Goal: Book appointment/travel/reservation

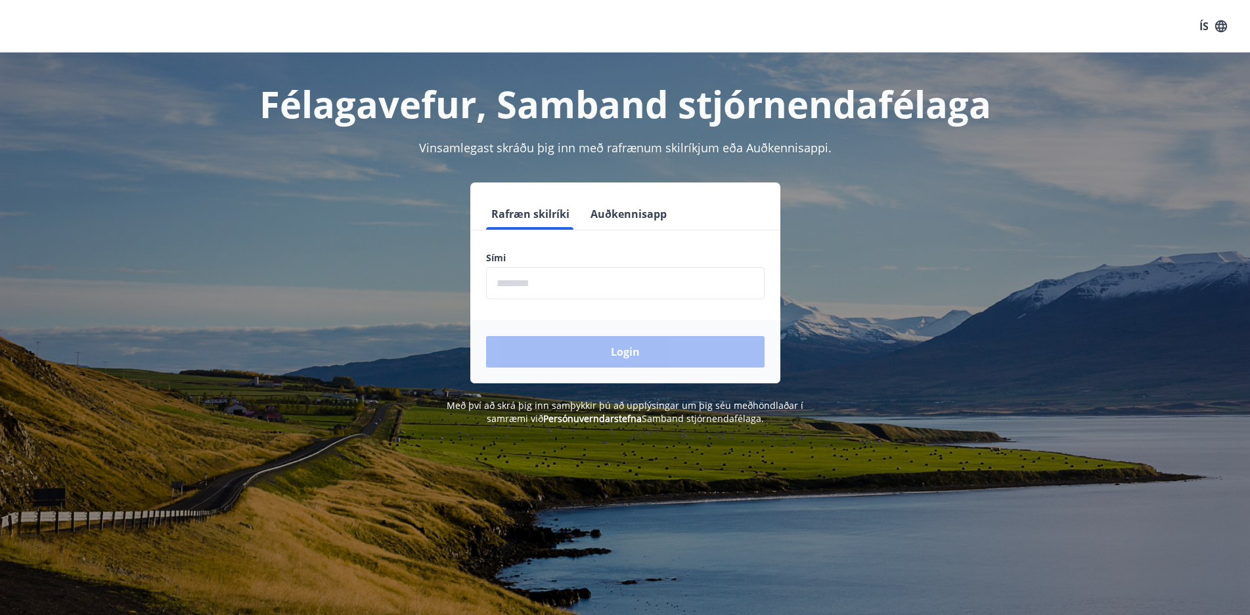
click at [554, 263] on label "Sími" at bounding box center [625, 258] width 278 height 13
click at [552, 283] on input "phone" at bounding box center [625, 283] width 278 height 32
type input "********"
click at [621, 356] on button "Login" at bounding box center [625, 352] width 278 height 32
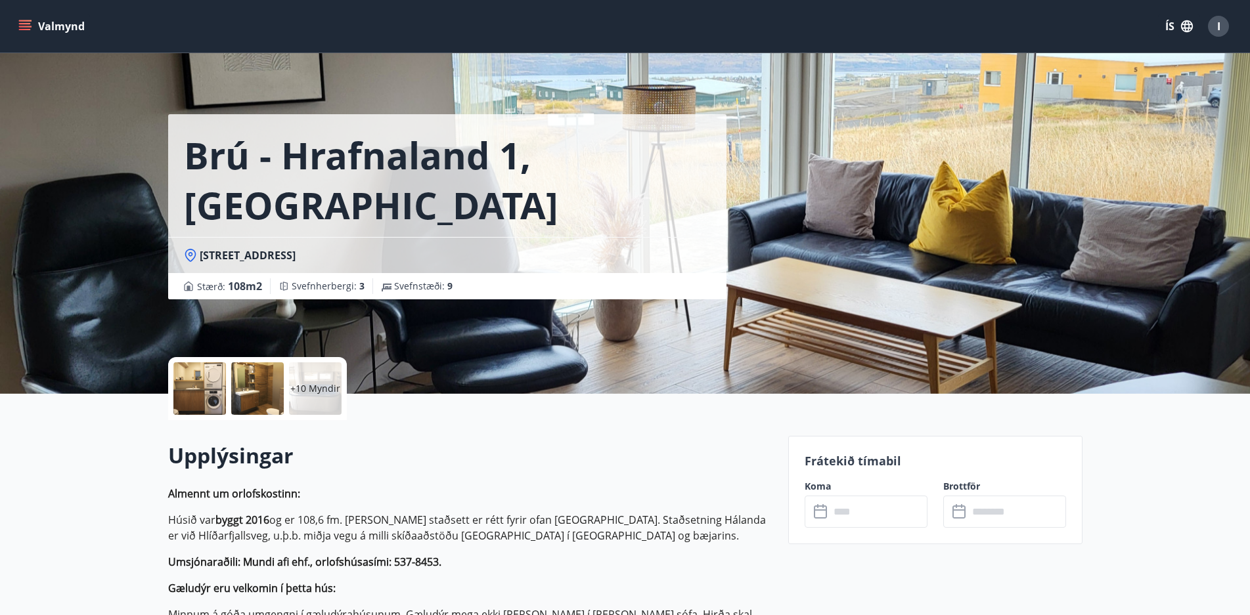
click at [841, 513] on input "text" at bounding box center [878, 512] width 98 height 32
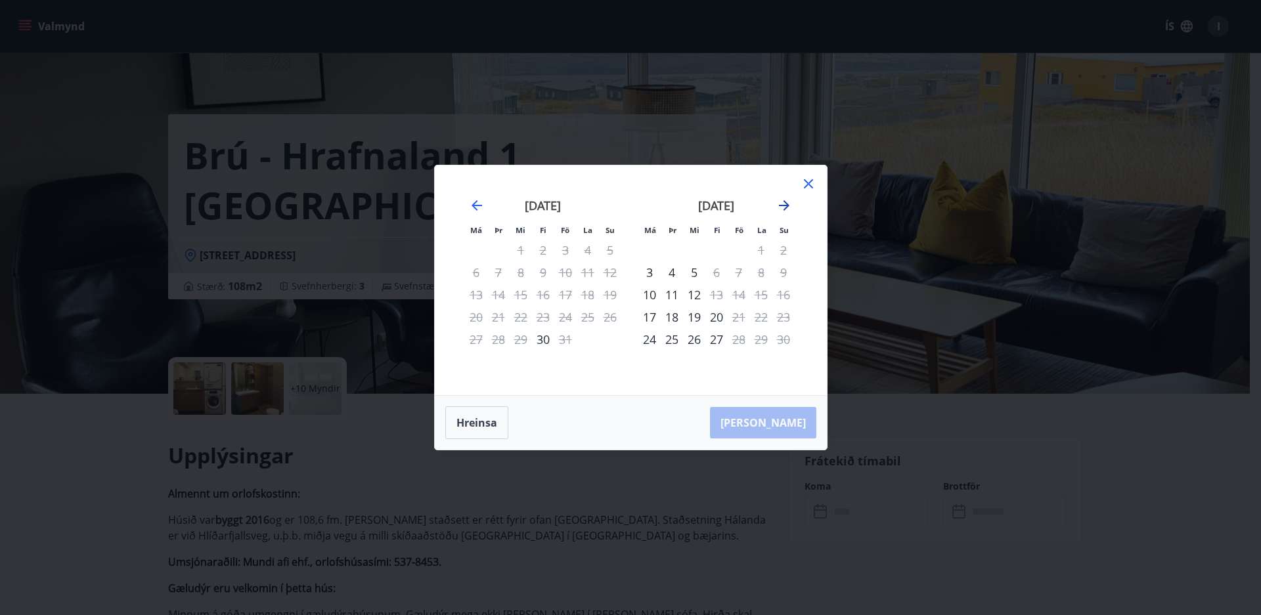
click at [782, 204] on icon "Move forward to switch to the next month." at bounding box center [784, 206] width 16 height 16
click at [473, 423] on button "Hreinsa" at bounding box center [476, 422] width 63 height 33
click at [808, 181] on icon at bounding box center [808, 184] width 16 height 16
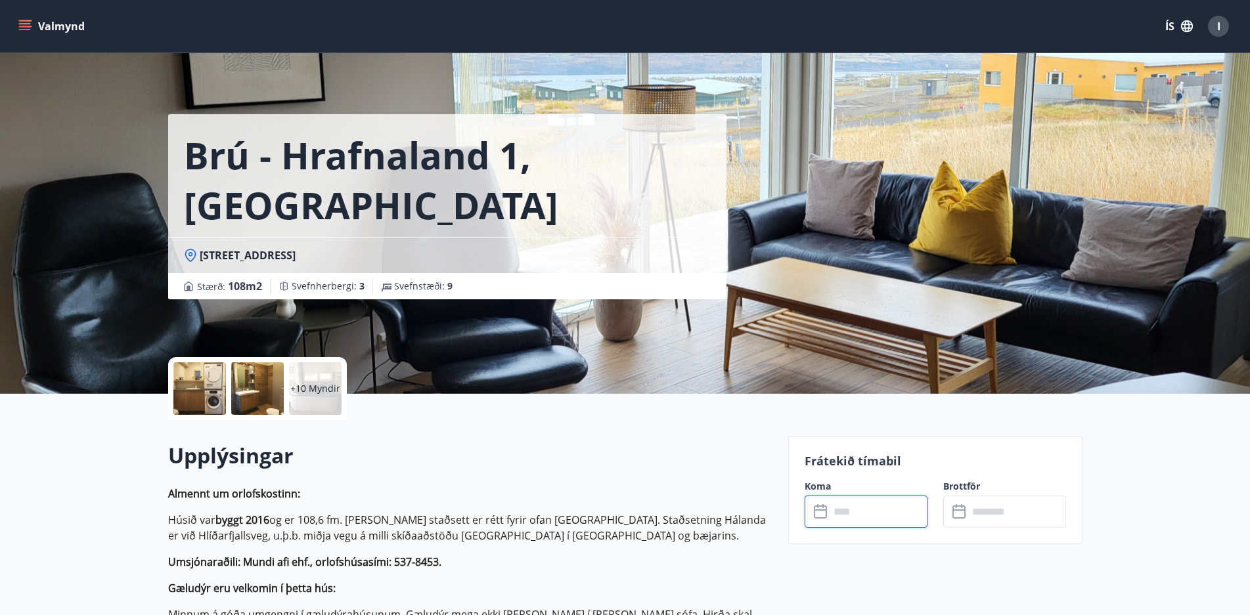
click at [34, 23] on button "Valmynd" at bounding box center [53, 26] width 74 height 24
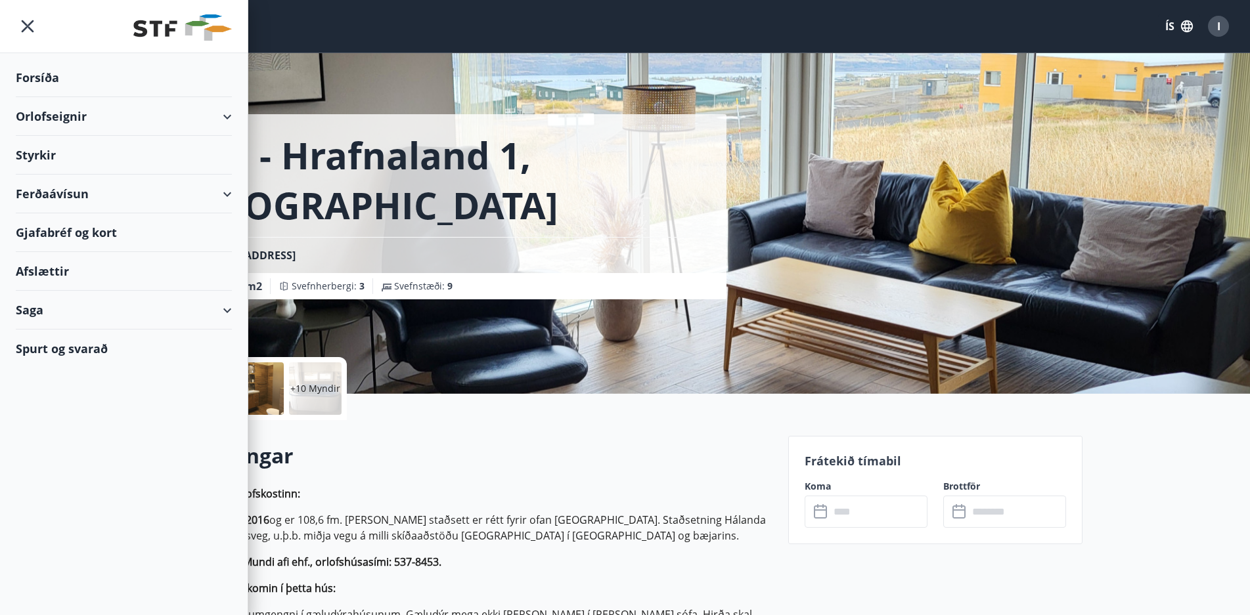
click at [42, 118] on div "Orlofseignir" at bounding box center [124, 116] width 216 height 39
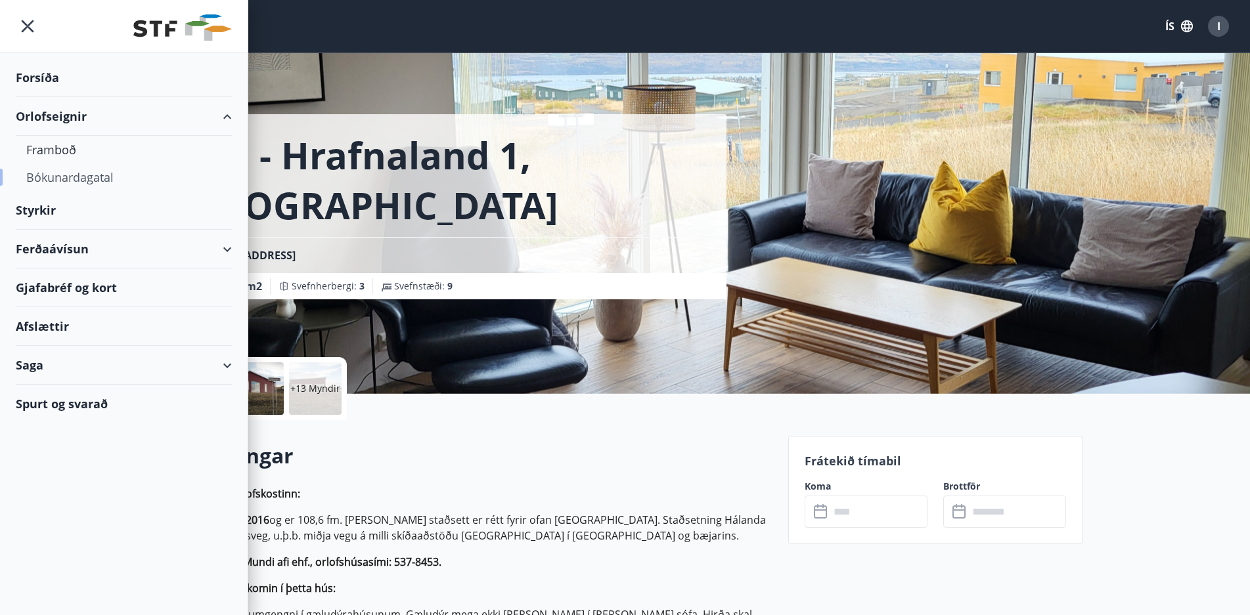
click at [56, 179] on div "Bókunardagatal" at bounding box center [123, 178] width 195 height 28
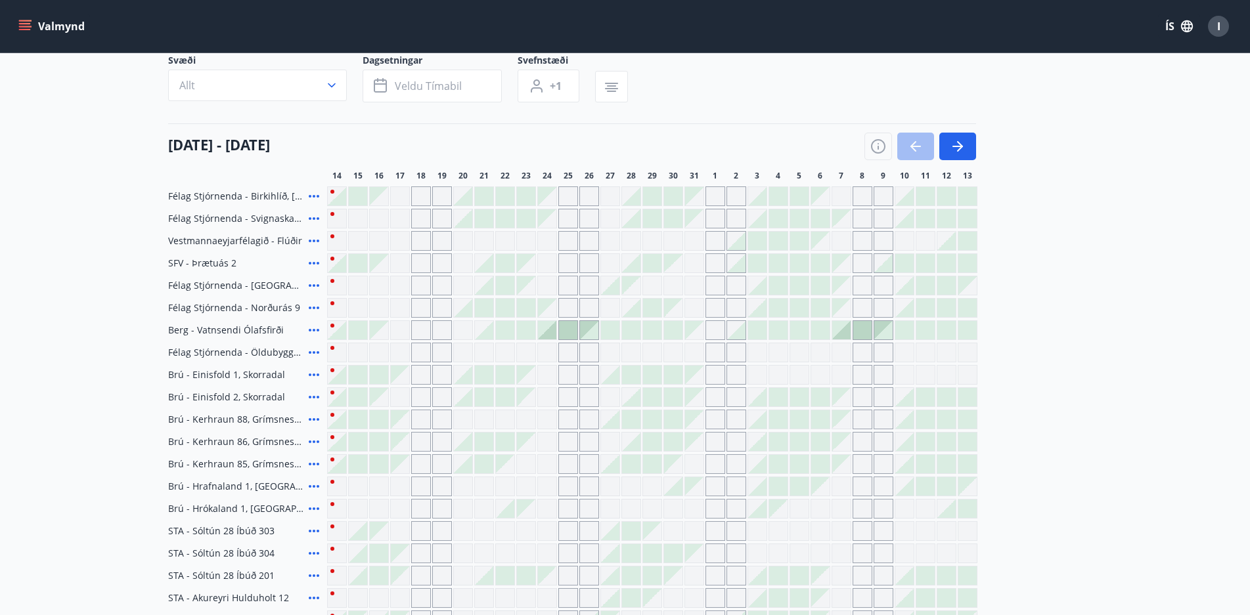
scroll to position [62, 0]
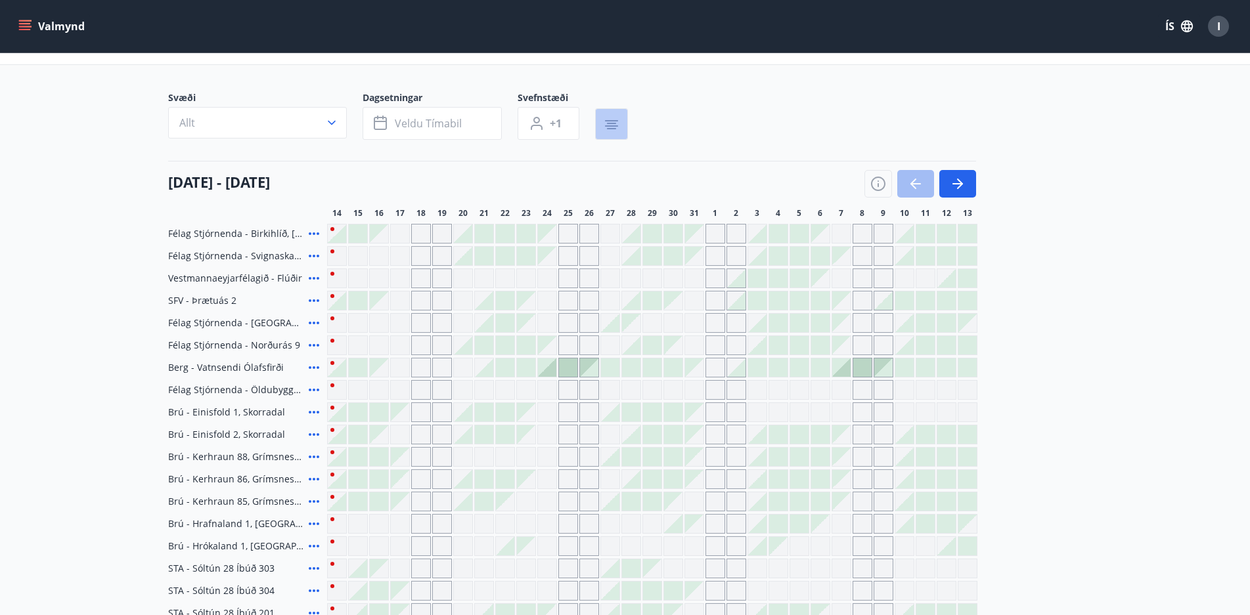
click at [606, 125] on icon "button" at bounding box center [611, 125] width 13 height 1
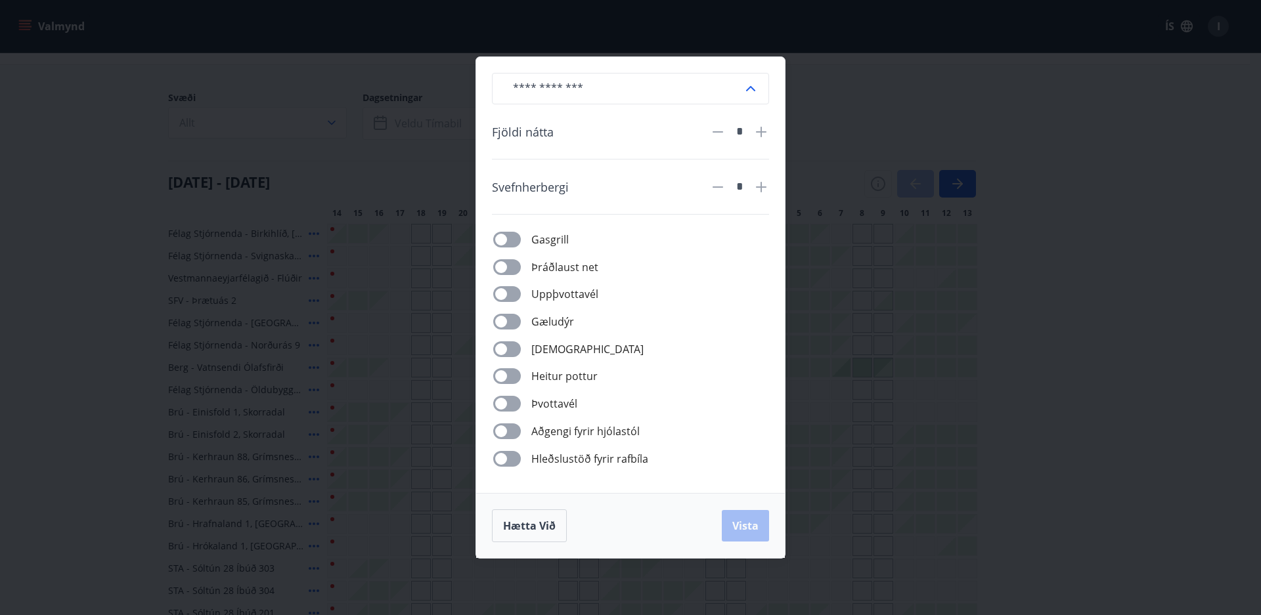
click at [750, 85] on icon at bounding box center [751, 89] width 16 height 16
click at [529, 138] on li "Sumarbústaður" at bounding box center [631, 138] width 276 height 22
type input "**********"
click at [762, 131] on icon at bounding box center [760, 131] width 1 height 1
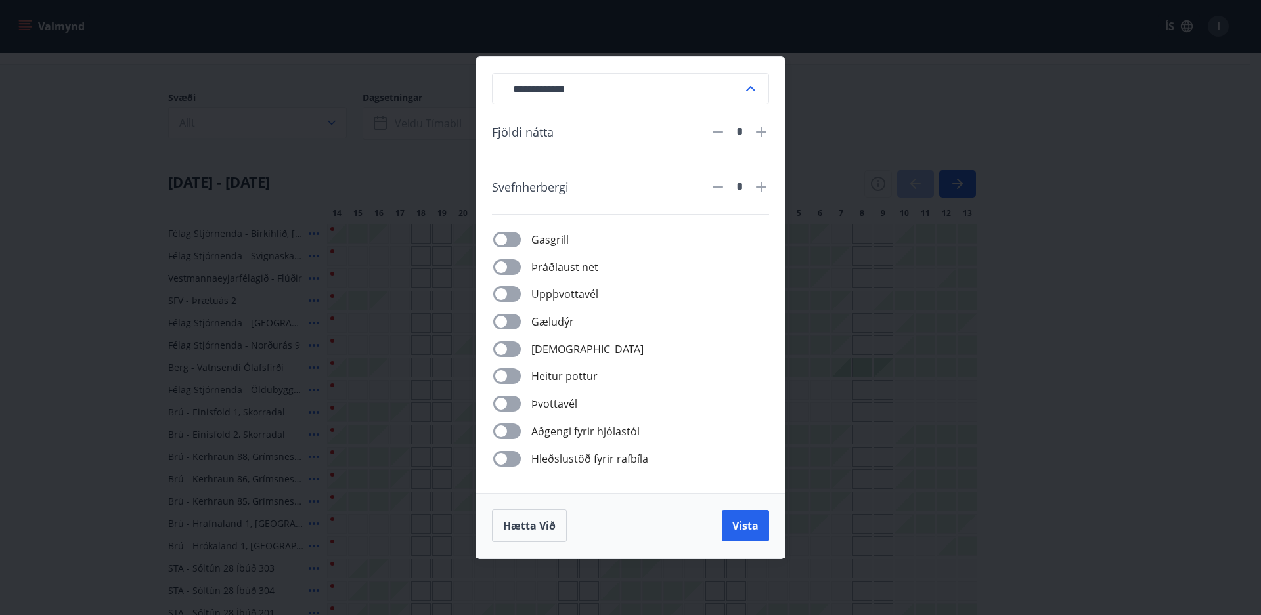
click at [762, 131] on icon at bounding box center [760, 131] width 1 height 1
type input "*"
click at [759, 188] on icon at bounding box center [761, 187] width 16 height 16
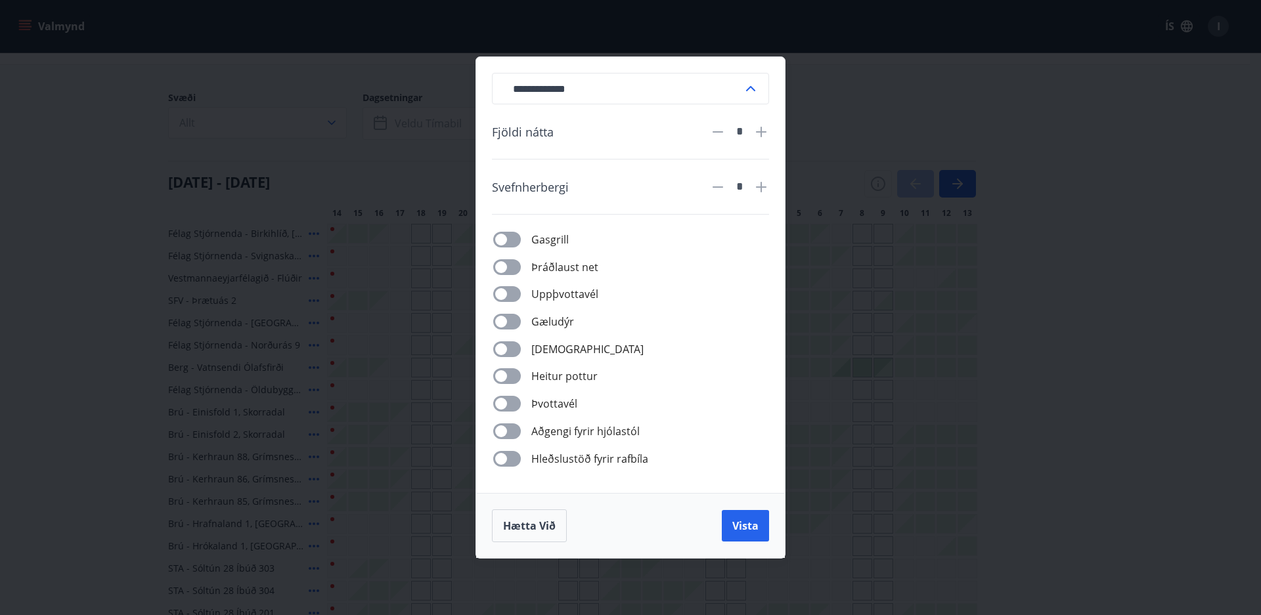
click at [759, 188] on icon at bounding box center [761, 187] width 16 height 16
type input "*"
click at [509, 525] on span "Hætta við" at bounding box center [529, 526] width 53 height 14
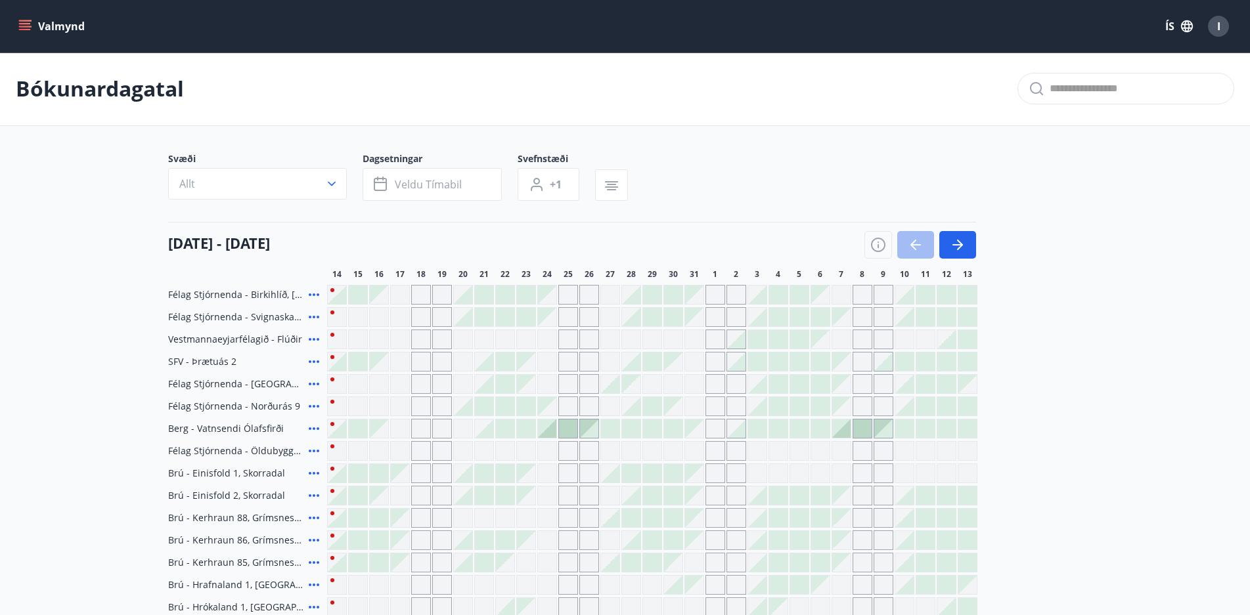
scroll to position [0, 0]
click at [329, 188] on icon "button" at bounding box center [331, 184] width 13 height 13
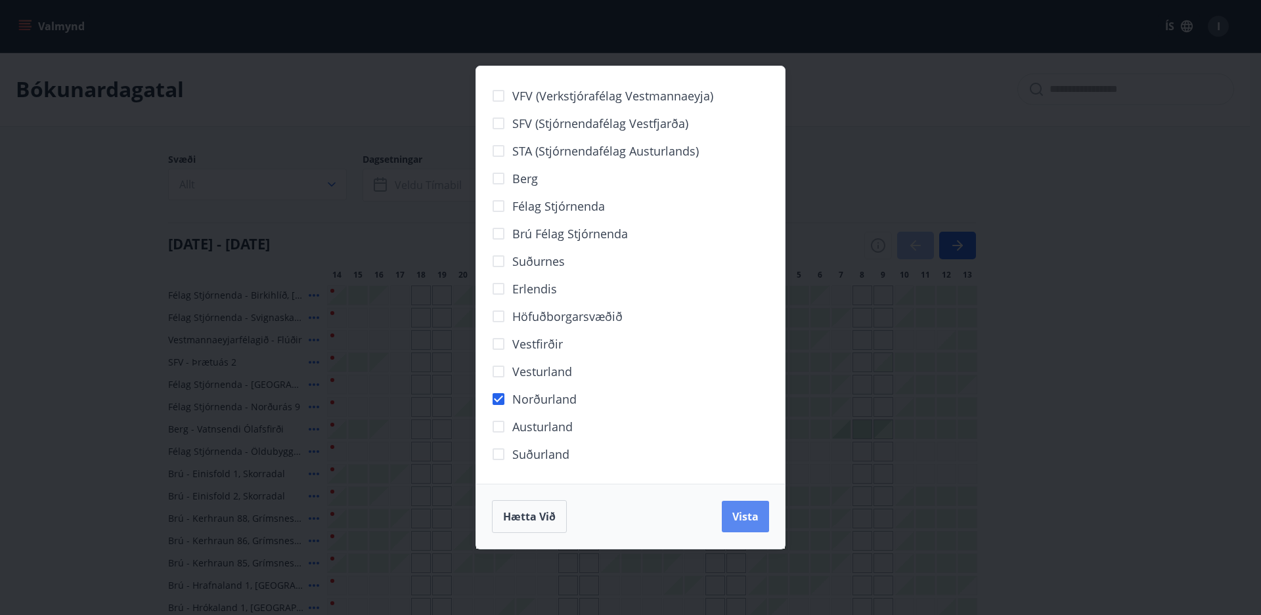
click at [747, 517] on span "Vista" at bounding box center [745, 517] width 26 height 14
click at [252, 140] on div "VFV (Verkstjórafélag Vestmannaeyja) SFV (Stjórnendafélag Vestfjarða) STA (Stjór…" at bounding box center [630, 307] width 1261 height 615
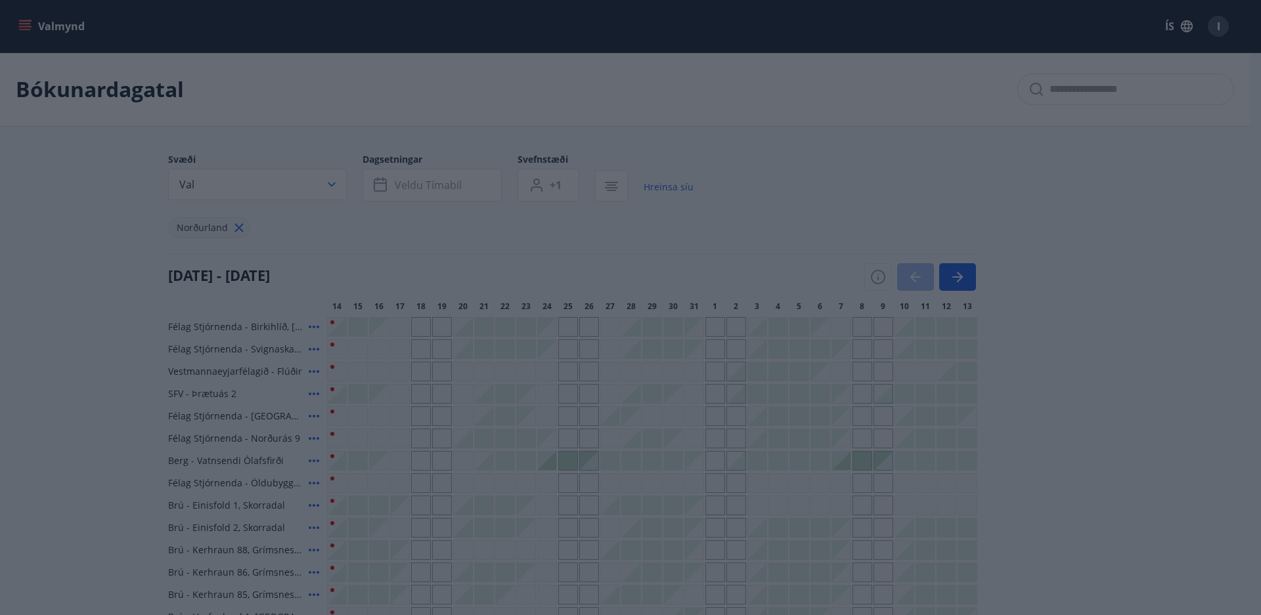
type input "*"
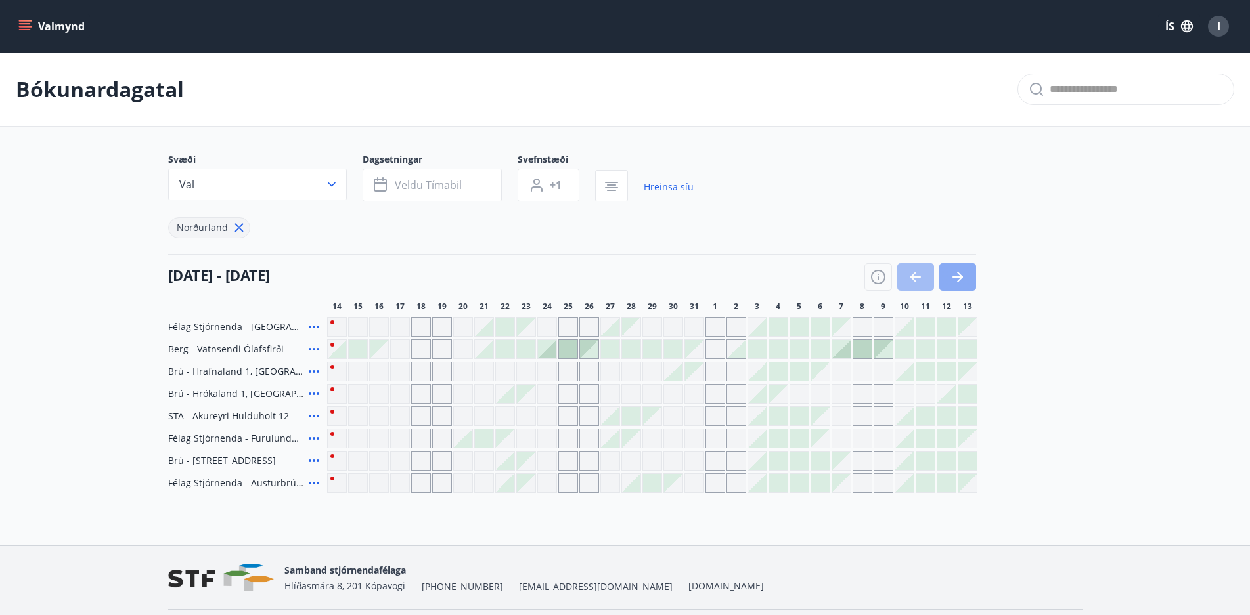
click at [959, 275] on icon "button" at bounding box center [960, 277] width 6 height 11
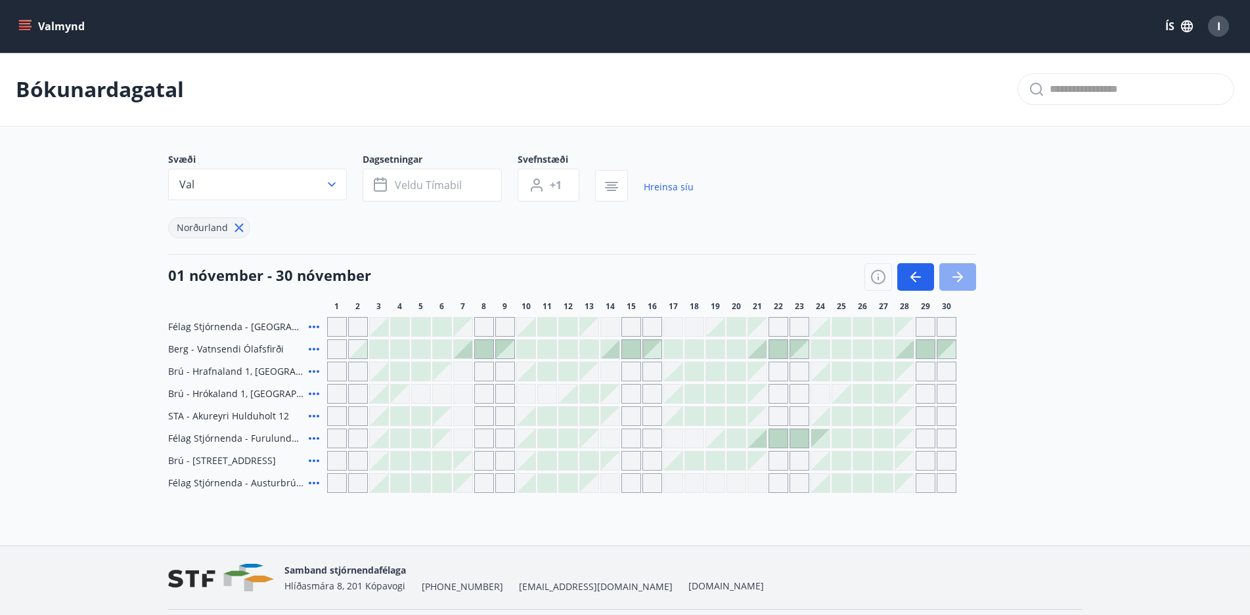
click at [959, 275] on icon "button" at bounding box center [960, 277] width 6 height 11
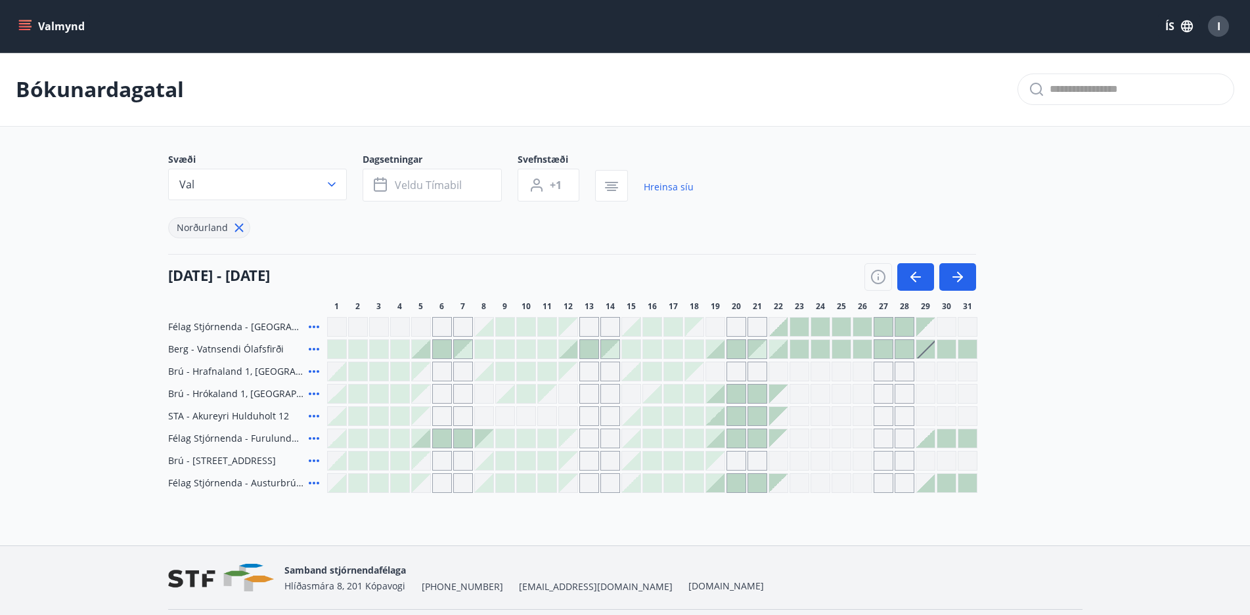
click at [313, 372] on icon at bounding box center [314, 371] width 11 height 3
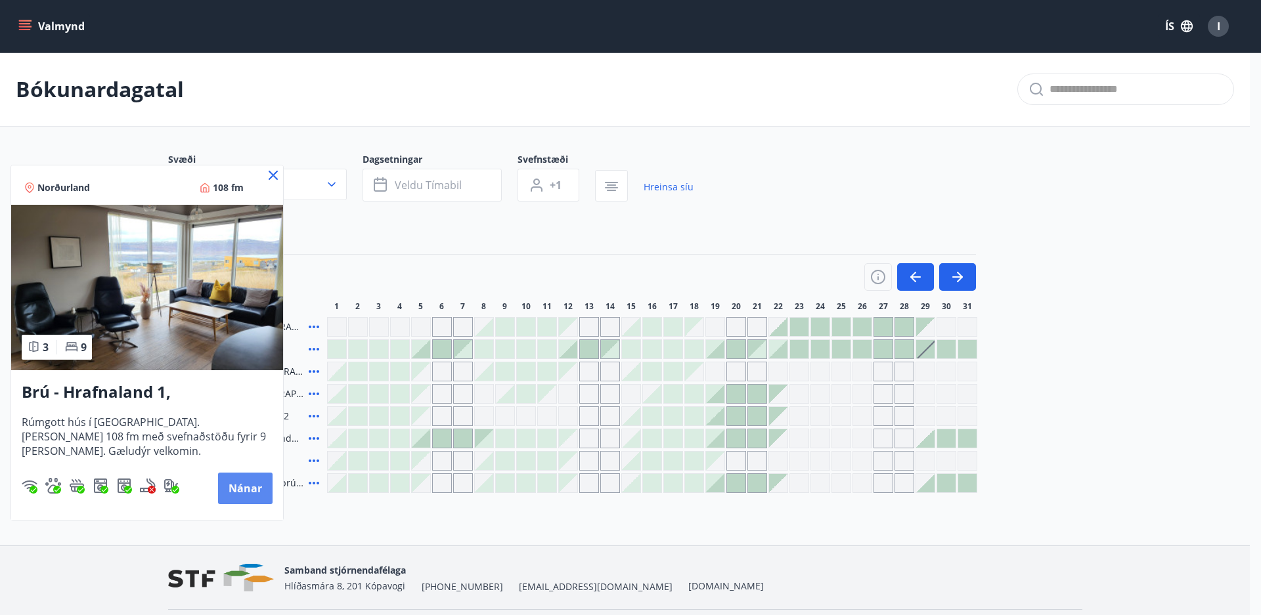
click at [243, 485] on button "Nánar" at bounding box center [245, 489] width 55 height 32
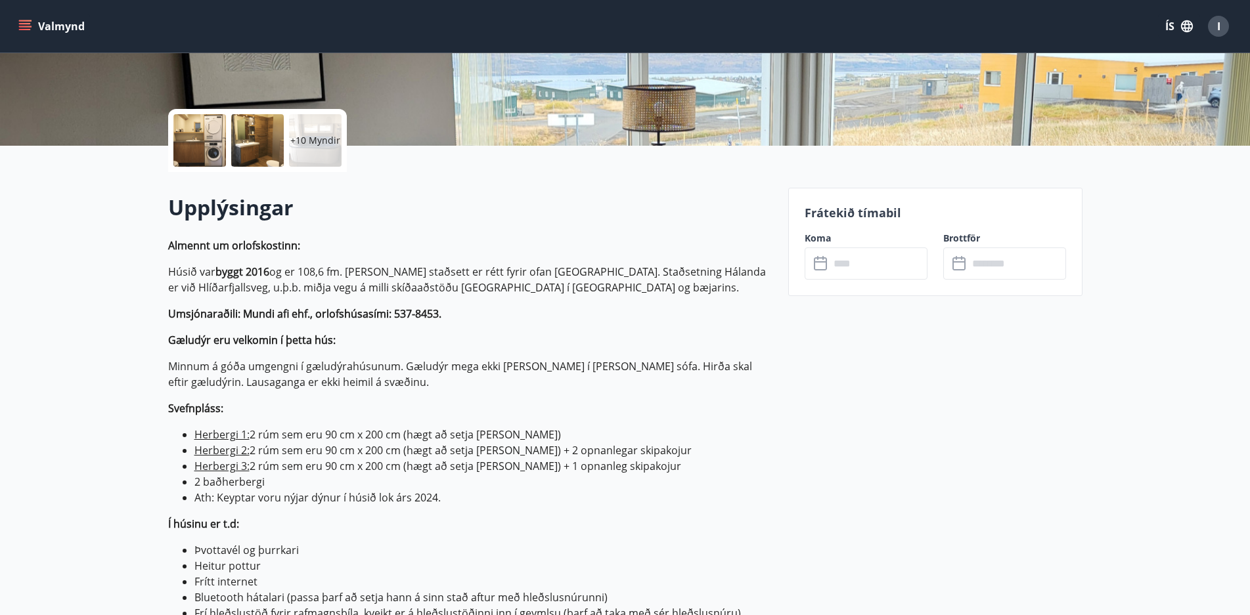
scroll to position [263, 0]
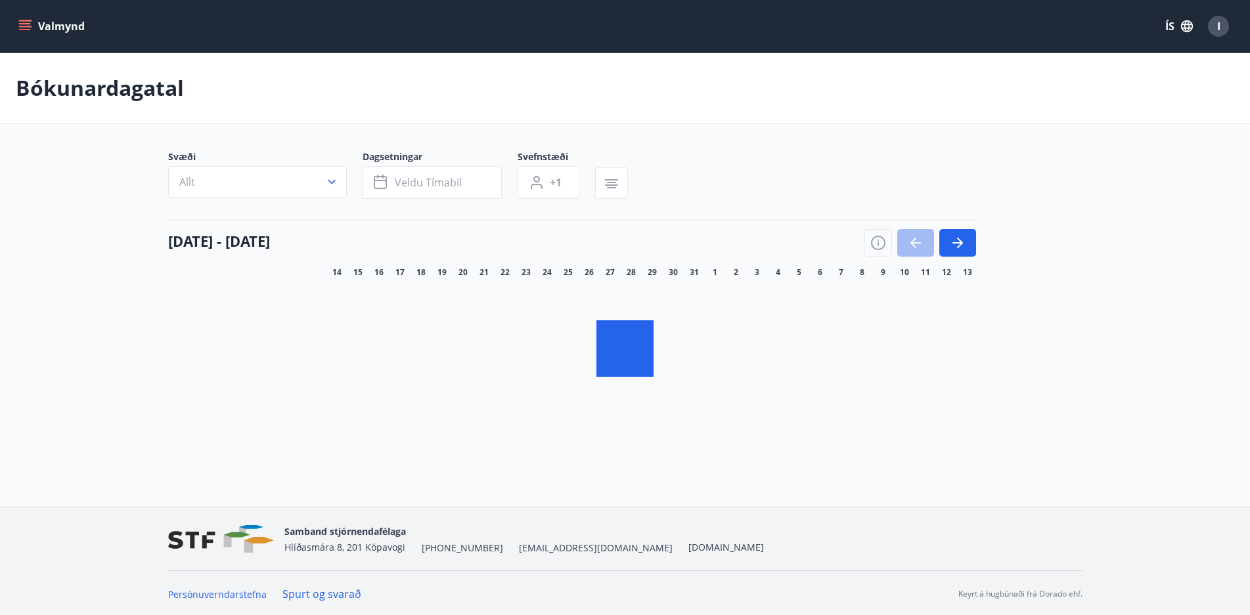
click at [960, 244] on div "Svæði Allt Dagsetningar Veldu tímabil Svefnstæði +1 [DATE] - [DATE] 15 16 17 18…" at bounding box center [625, 282] width 914 height 264
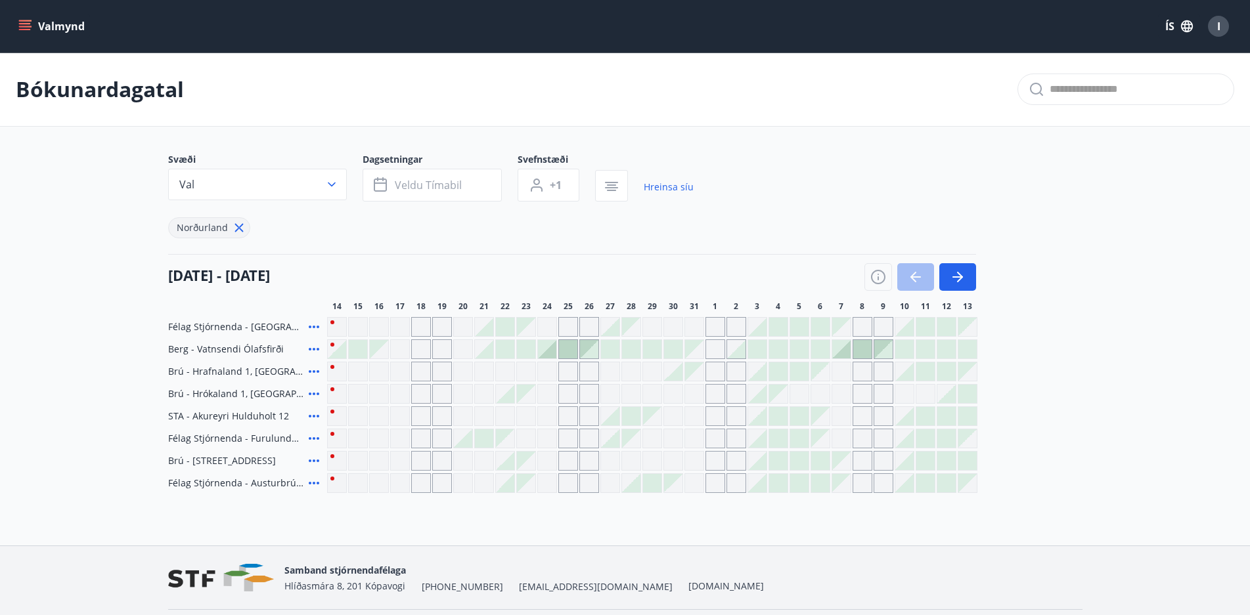
click at [960, 244] on div "Svæði Val Dagsetningar Veldu tímabil Svefnstæði +1 Hreinsa síu Norðurland [DATE…" at bounding box center [625, 323] width 914 height 340
click at [958, 276] on icon "button" at bounding box center [958, 277] width 16 height 16
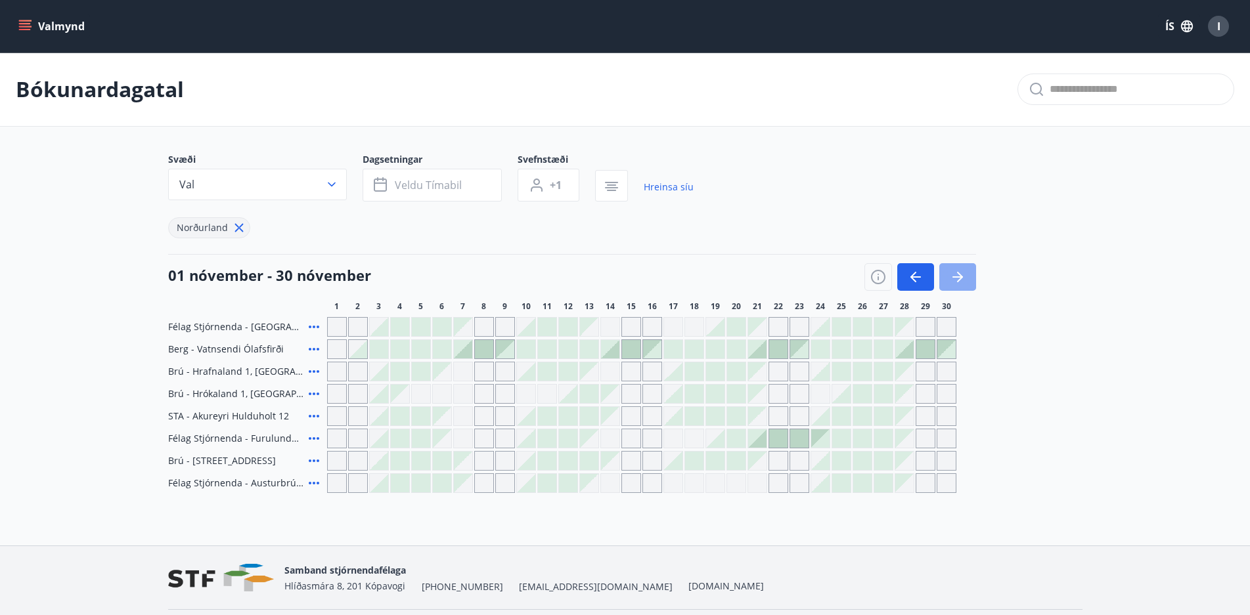
click at [958, 276] on icon "button" at bounding box center [958, 277] width 16 height 16
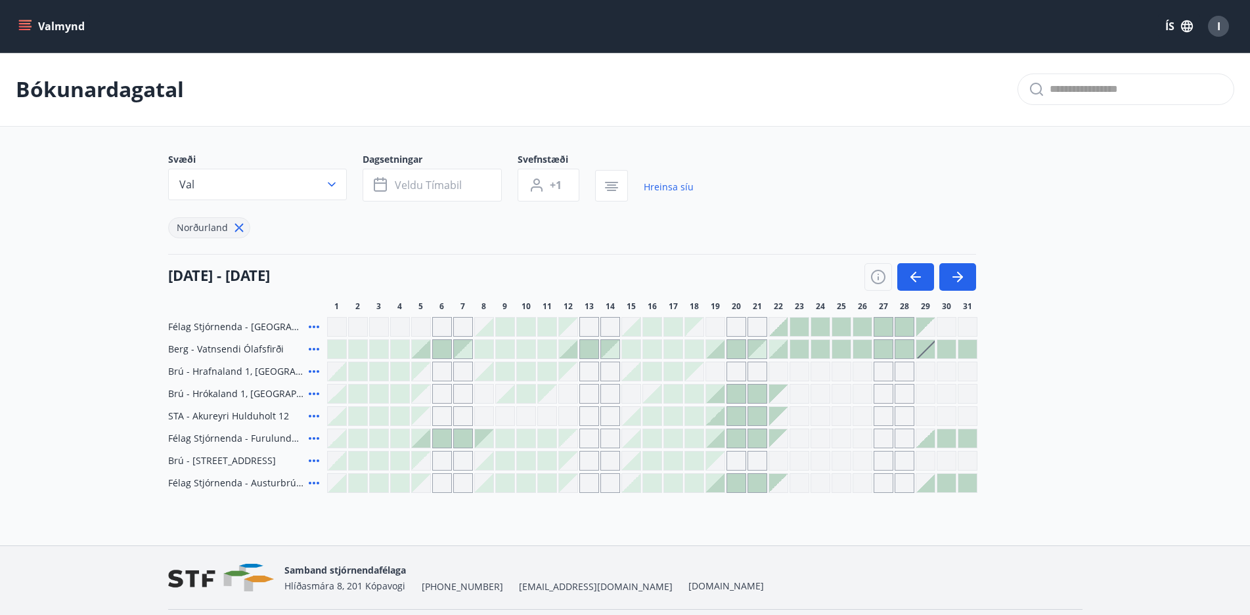
click at [780, 369] on div "Gráir dagar eru ekki bókanlegir" at bounding box center [778, 372] width 20 height 20
click at [734, 394] on div at bounding box center [736, 394] width 18 height 18
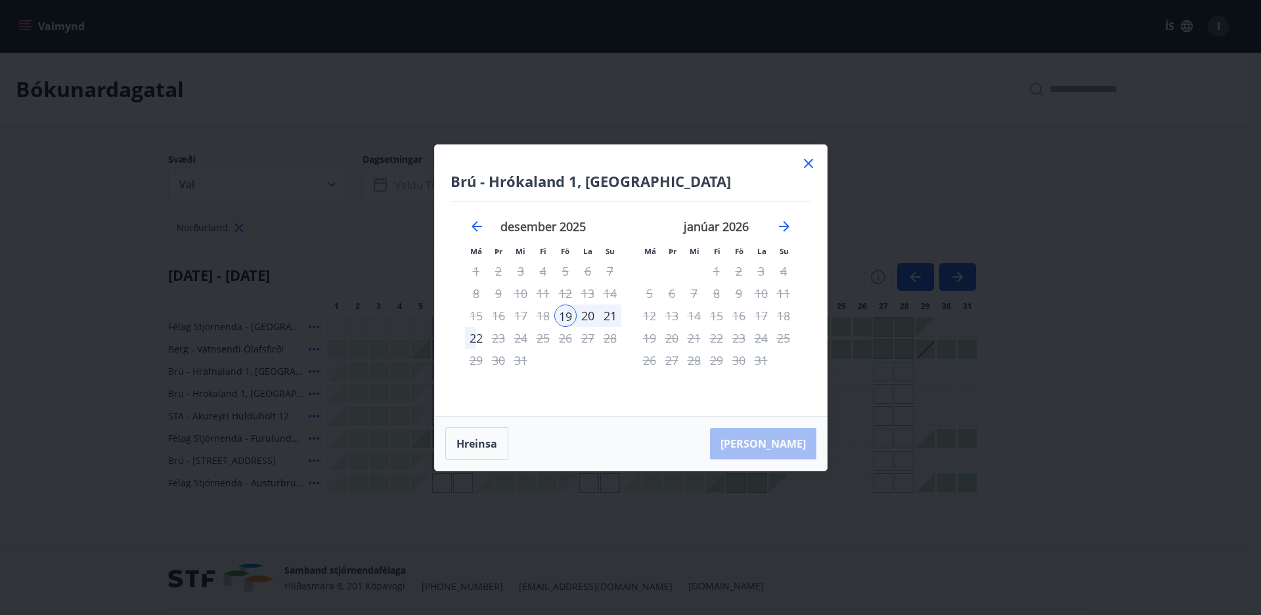
click at [791, 445] on div "[PERSON_NAME]" at bounding box center [631, 444] width 392 height 54
click at [781, 439] on div "[PERSON_NAME]" at bounding box center [631, 444] width 392 height 54
click at [474, 445] on button "Hreinsa" at bounding box center [476, 443] width 63 height 33
click at [774, 445] on div "[PERSON_NAME]" at bounding box center [631, 444] width 392 height 54
click at [565, 317] on div "19" at bounding box center [565, 316] width 22 height 22
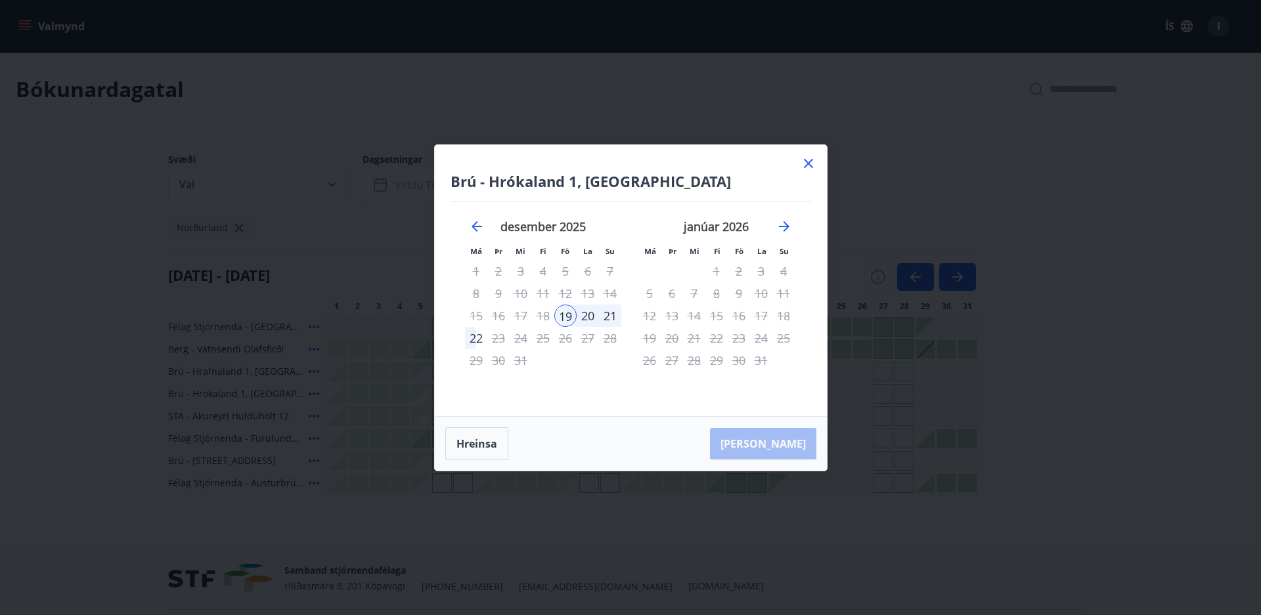
click at [588, 316] on div "20" at bounding box center [588, 316] width 22 height 22
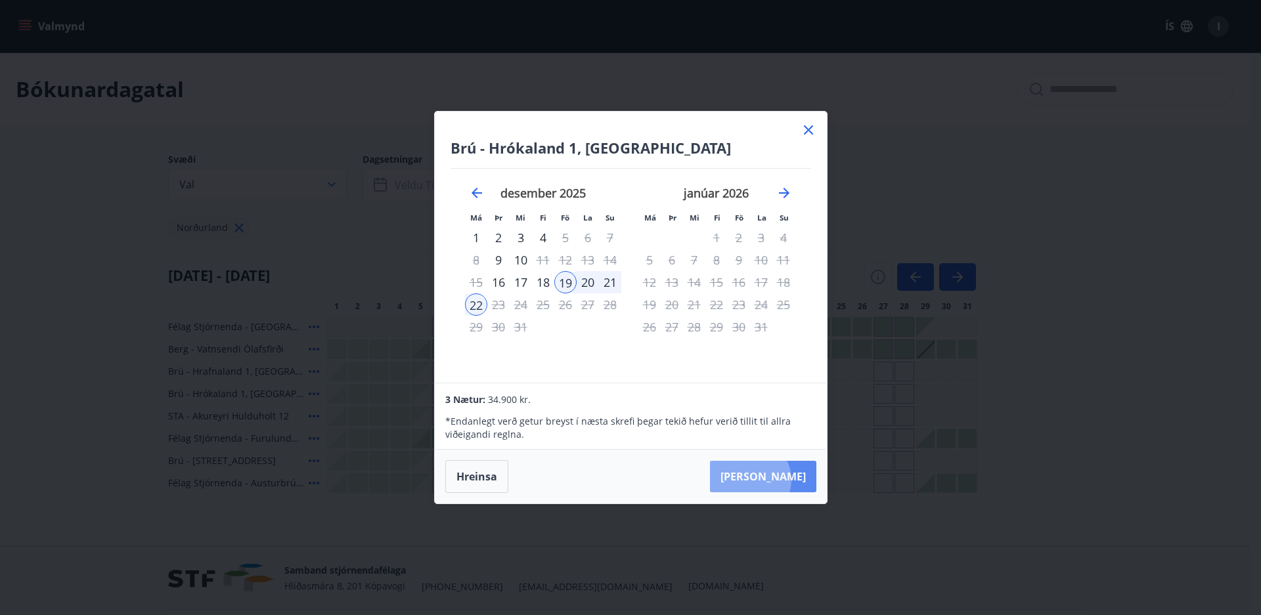
click at [790, 480] on button "[PERSON_NAME]" at bounding box center [763, 477] width 106 height 32
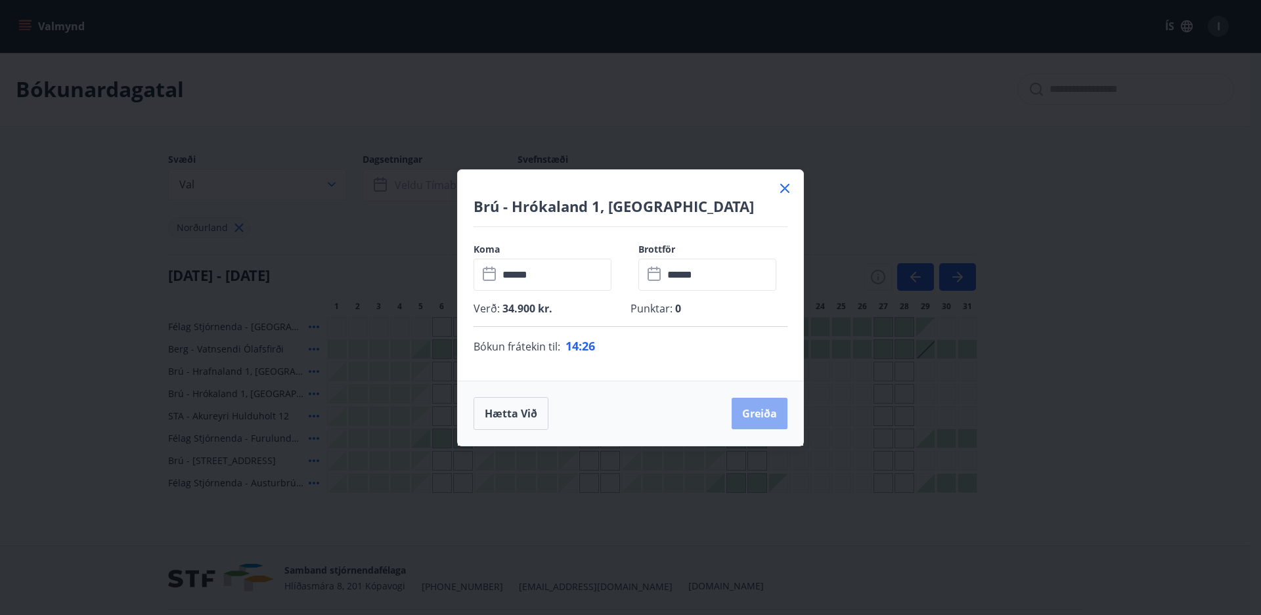
click at [755, 412] on button "Greiða" at bounding box center [760, 414] width 56 height 32
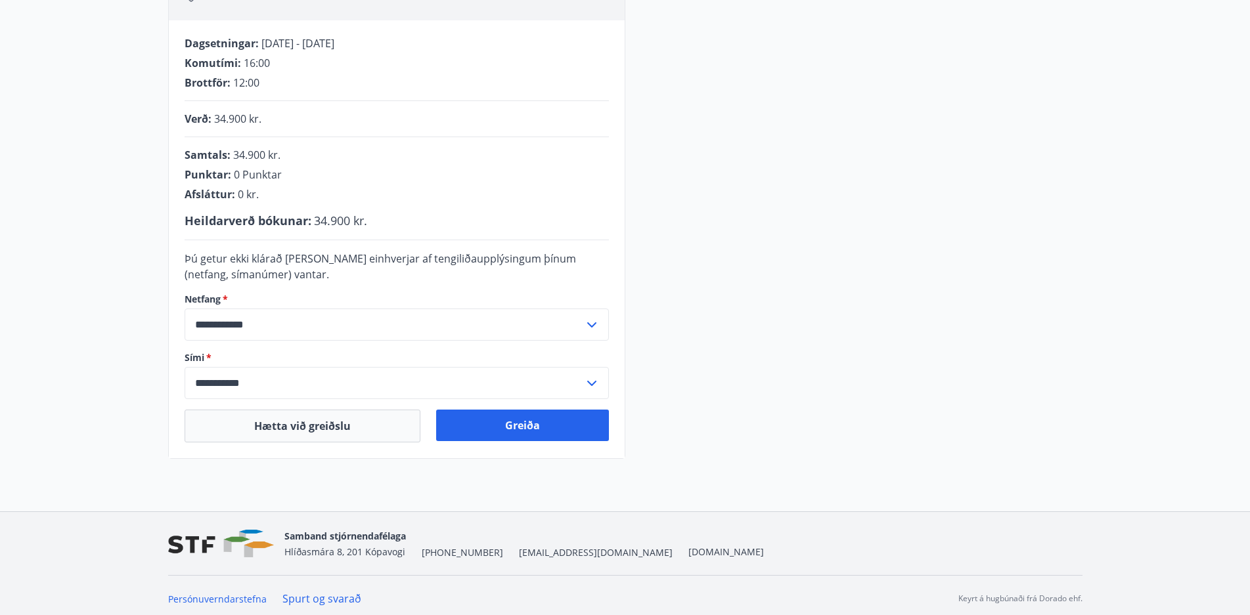
scroll to position [253, 0]
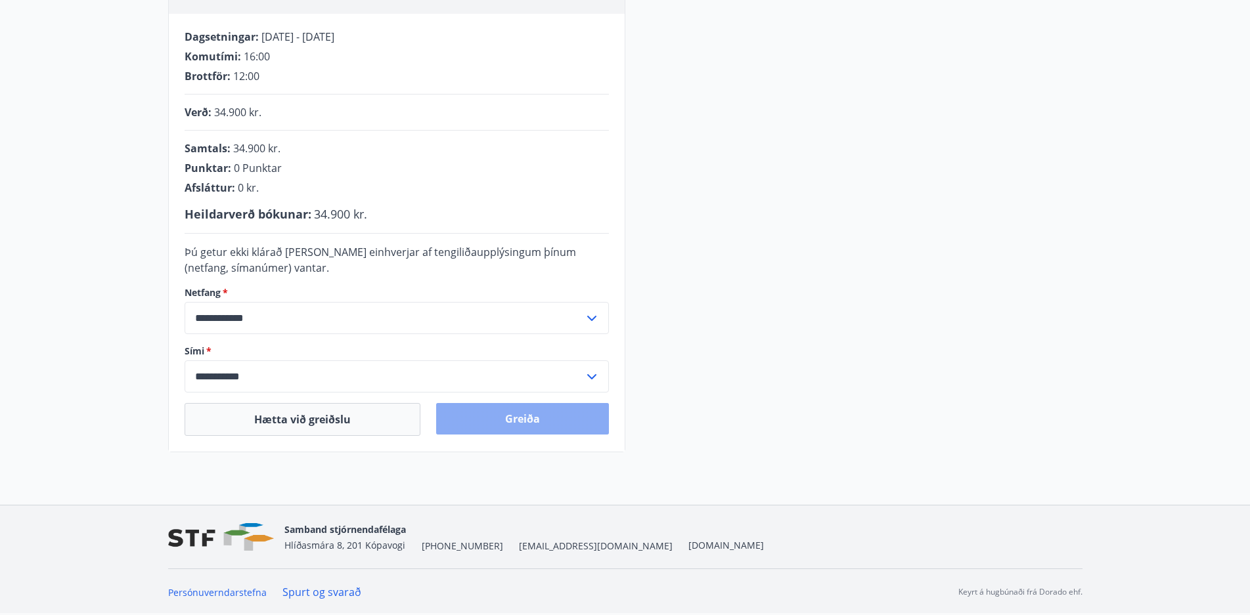
click at [511, 420] on button "Greiða" at bounding box center [522, 419] width 173 height 32
